Goal: Find specific page/section: Find specific page/section

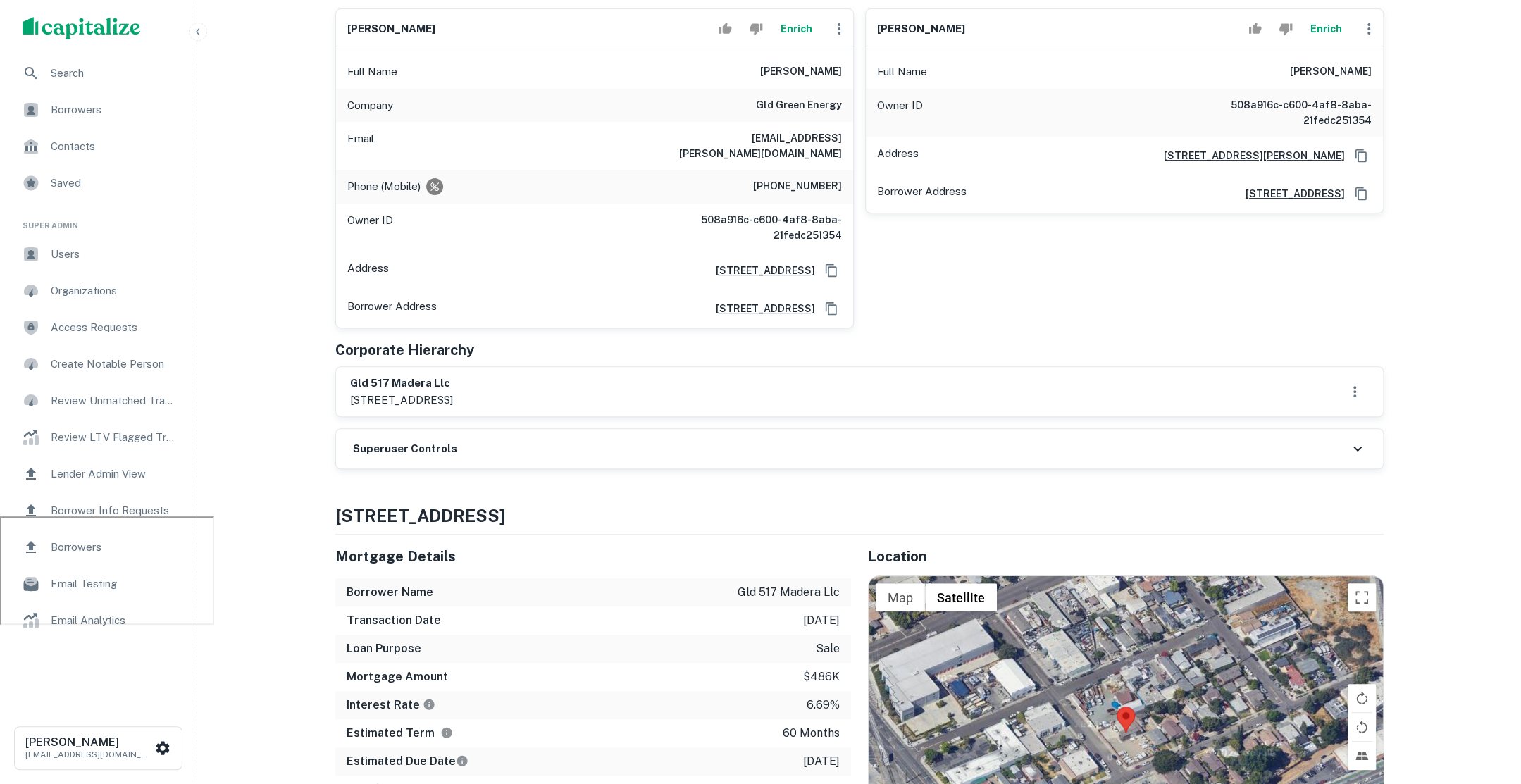
scroll to position [283, 0]
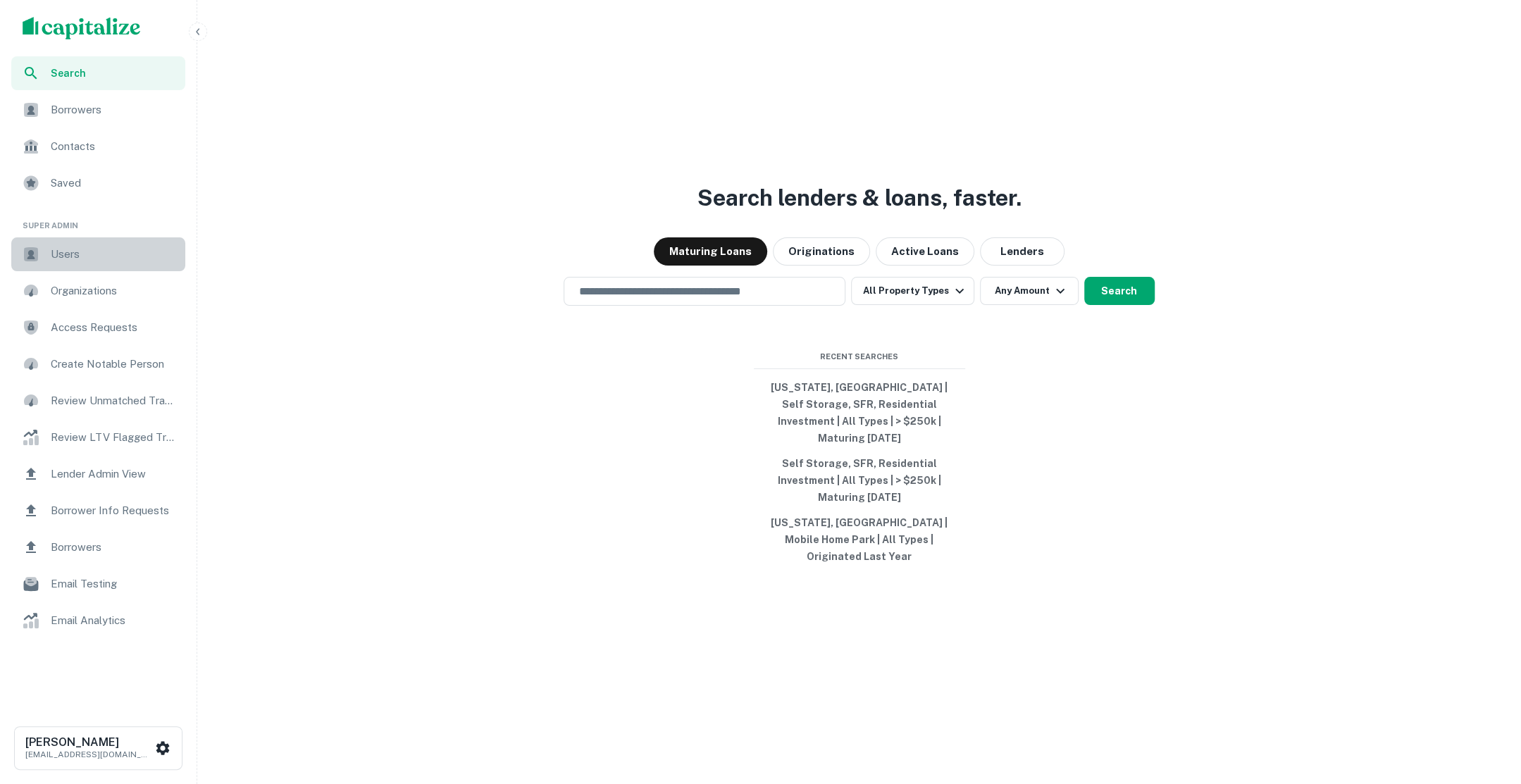
click at [90, 257] on span "Users" at bounding box center [114, 254] width 126 height 17
click at [109, 242] on div "Users" at bounding box center [98, 254] width 174 height 34
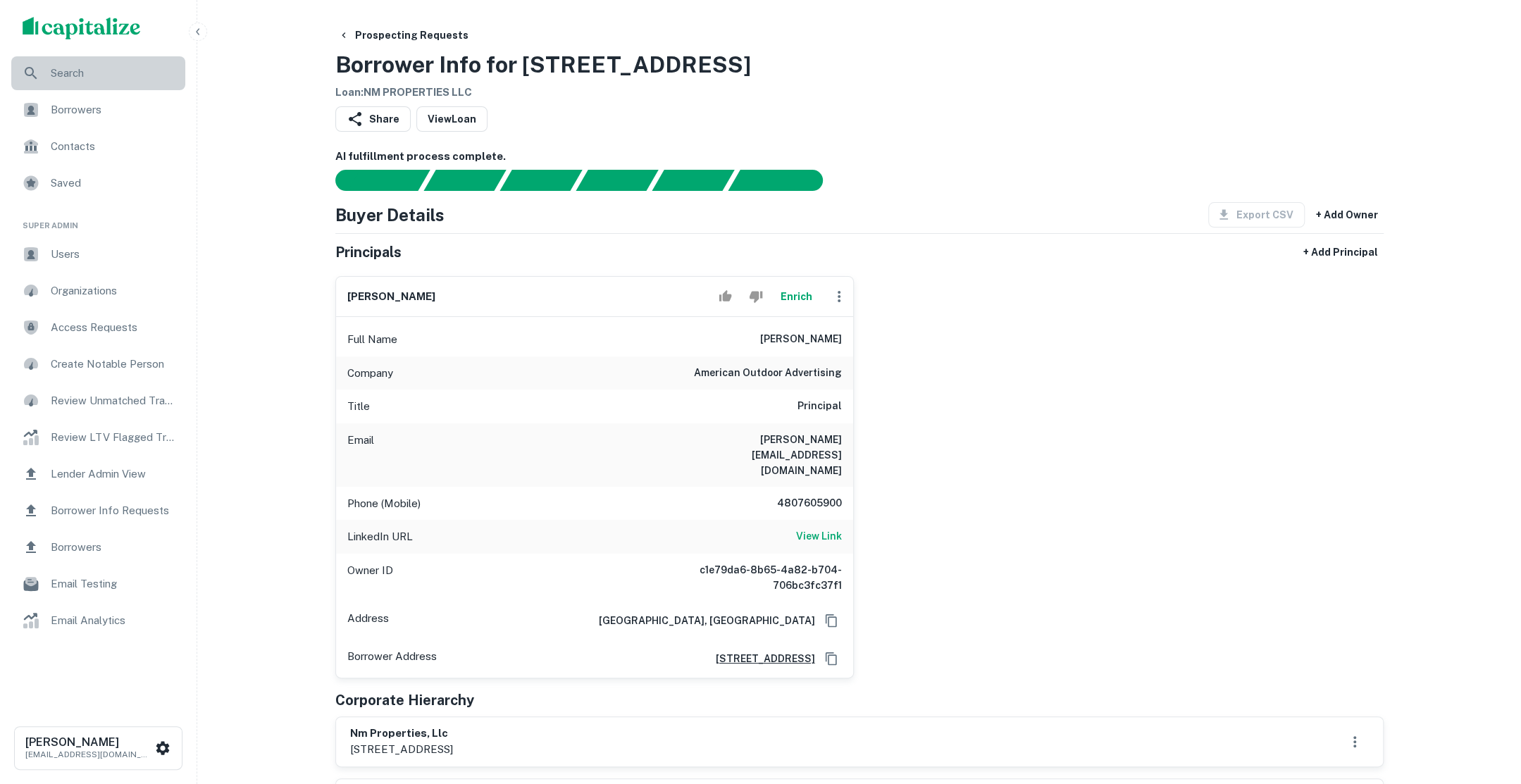
click at [133, 84] on div "Search" at bounding box center [98, 73] width 174 height 34
